Goal: Find specific page/section: Find specific page/section

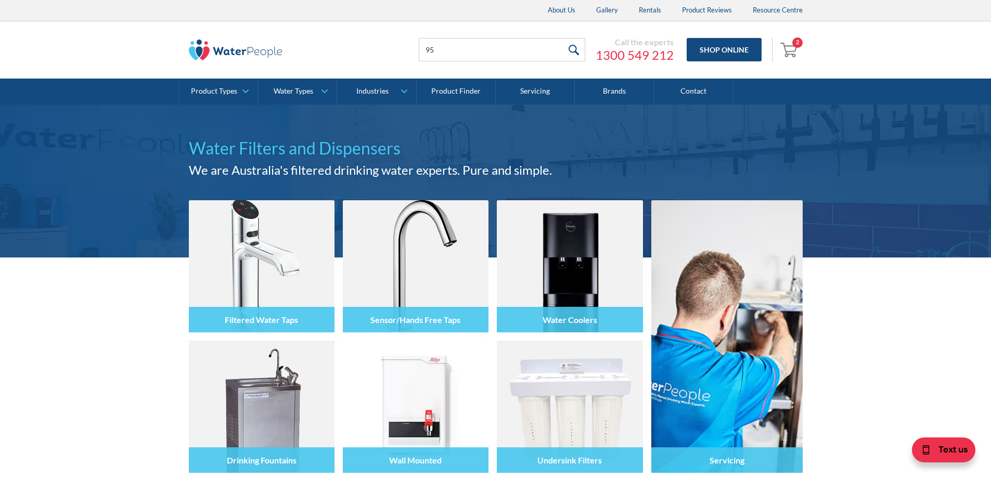
type input "95"
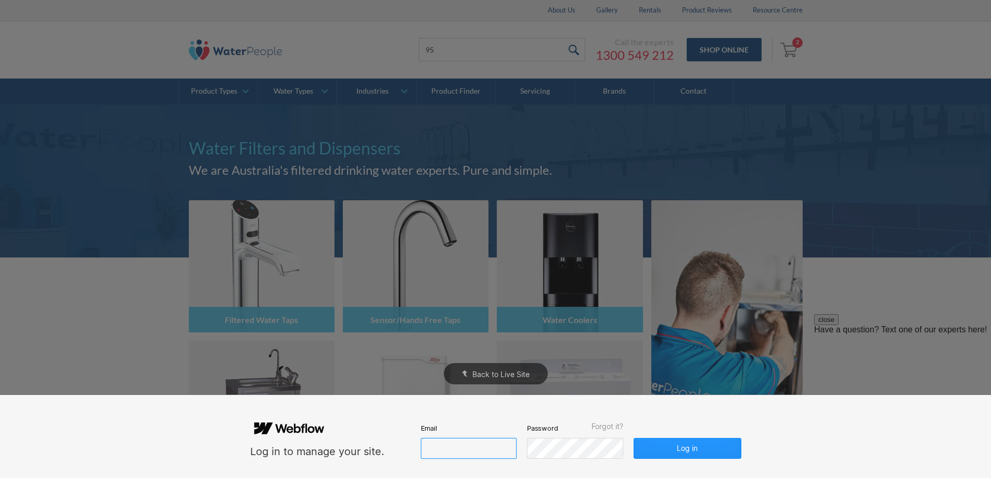
type input "john@waterpeople.com.au"
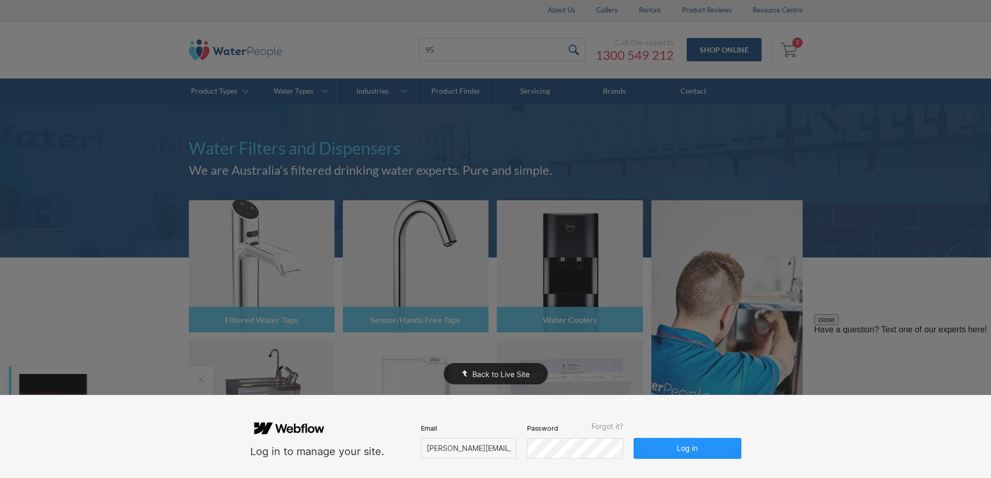
click at [878, 259] on div "Back to Live Site" at bounding box center [495, 239] width 991 height 478
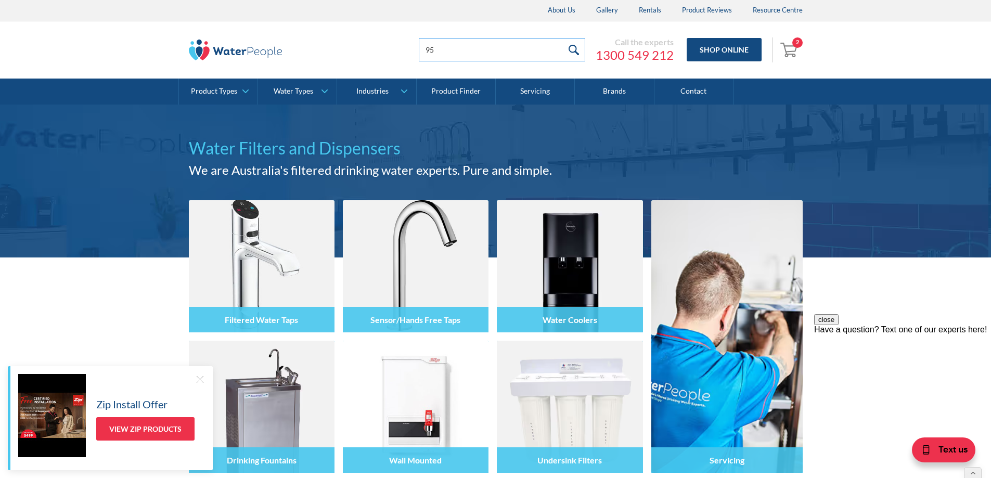
click at [451, 50] on input "95" at bounding box center [502, 49] width 166 height 23
type input "95334"
click at [563, 38] on input "submit" at bounding box center [574, 49] width 22 height 23
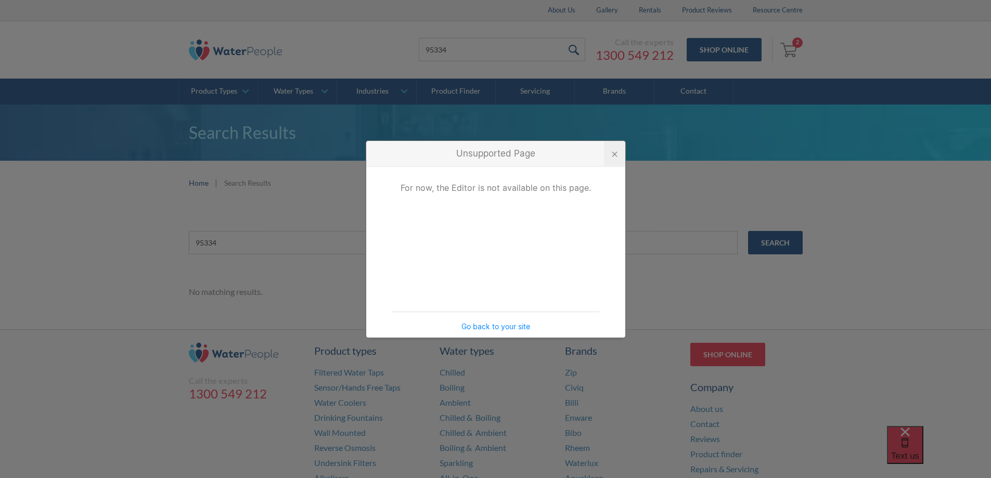
click at [618, 152] on div at bounding box center [614, 153] width 21 height 25
